Goal: Task Accomplishment & Management: Manage account settings

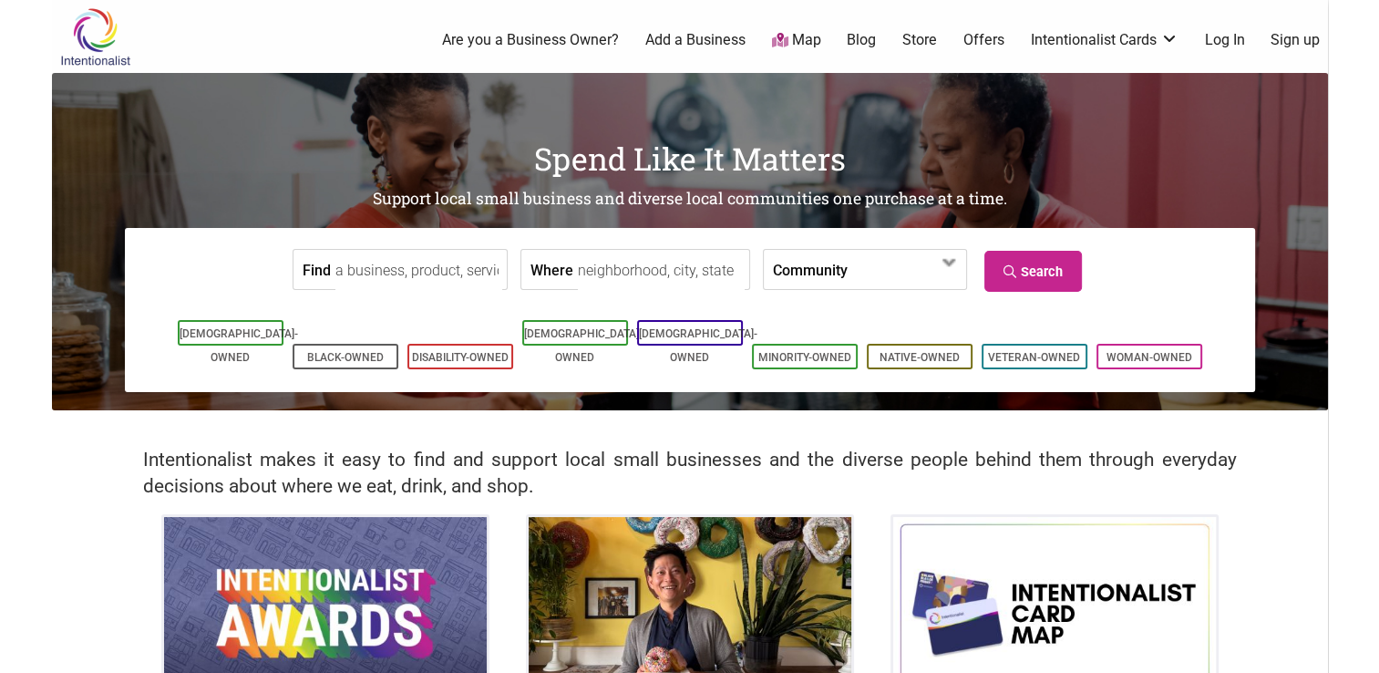
click at [1239, 36] on link "Log In" at bounding box center [1224, 40] width 40 height 20
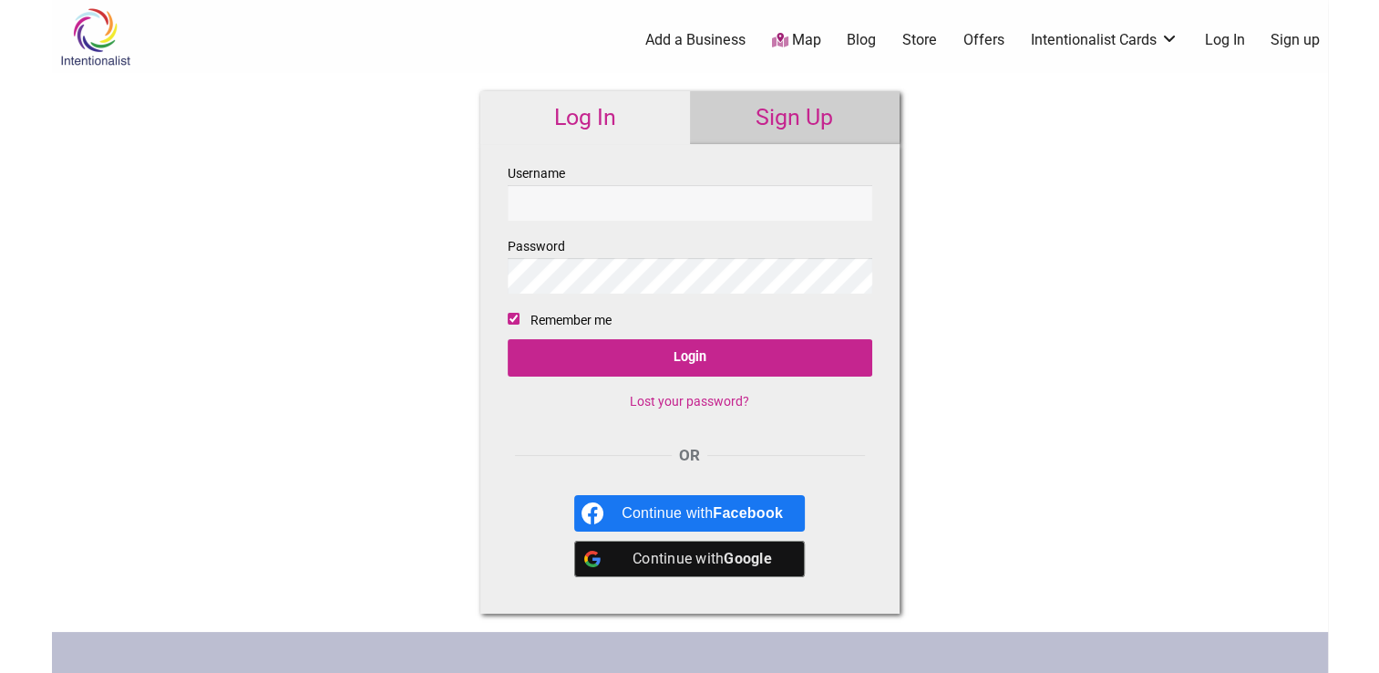
type input "Boyergift"
